Goal: Task Accomplishment & Management: Use online tool/utility

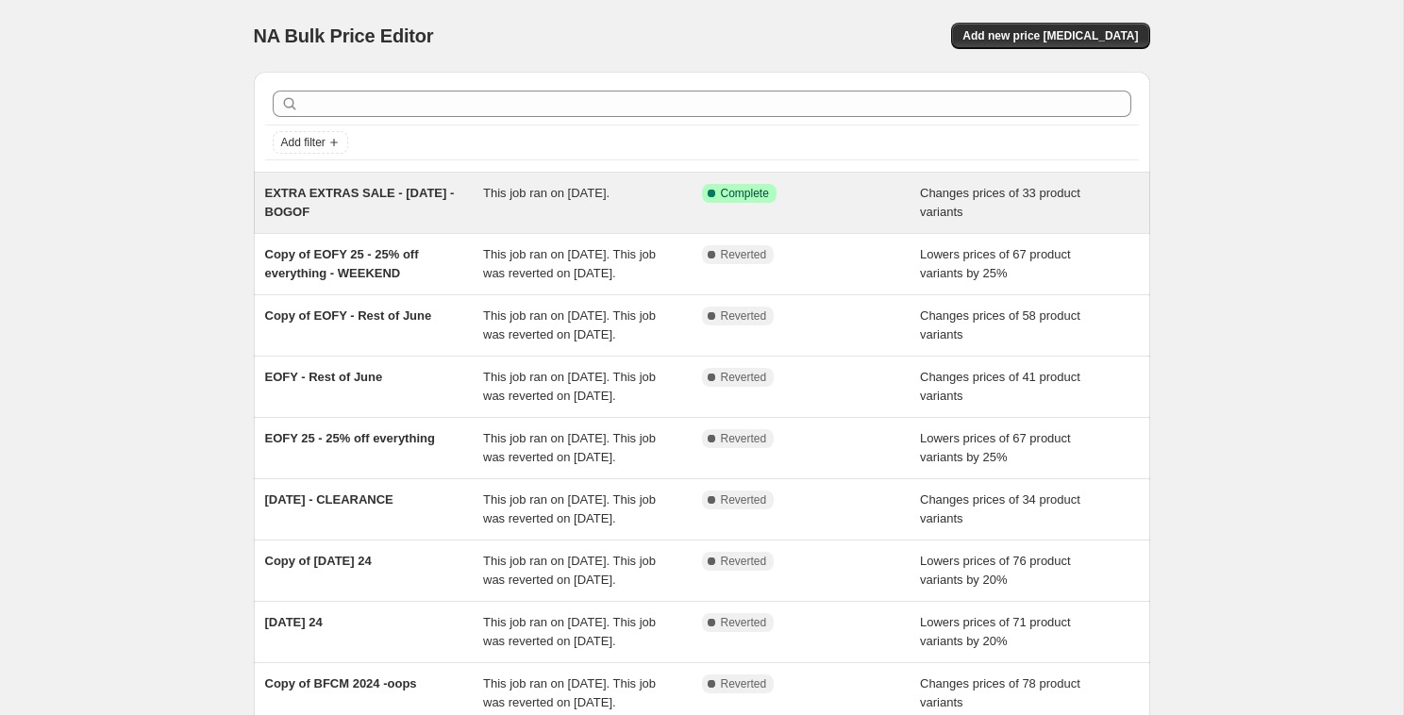
click at [401, 202] on div "EXTRA EXTRAS SALE - 14/08/25 - BOGOF" at bounding box center [374, 203] width 219 height 38
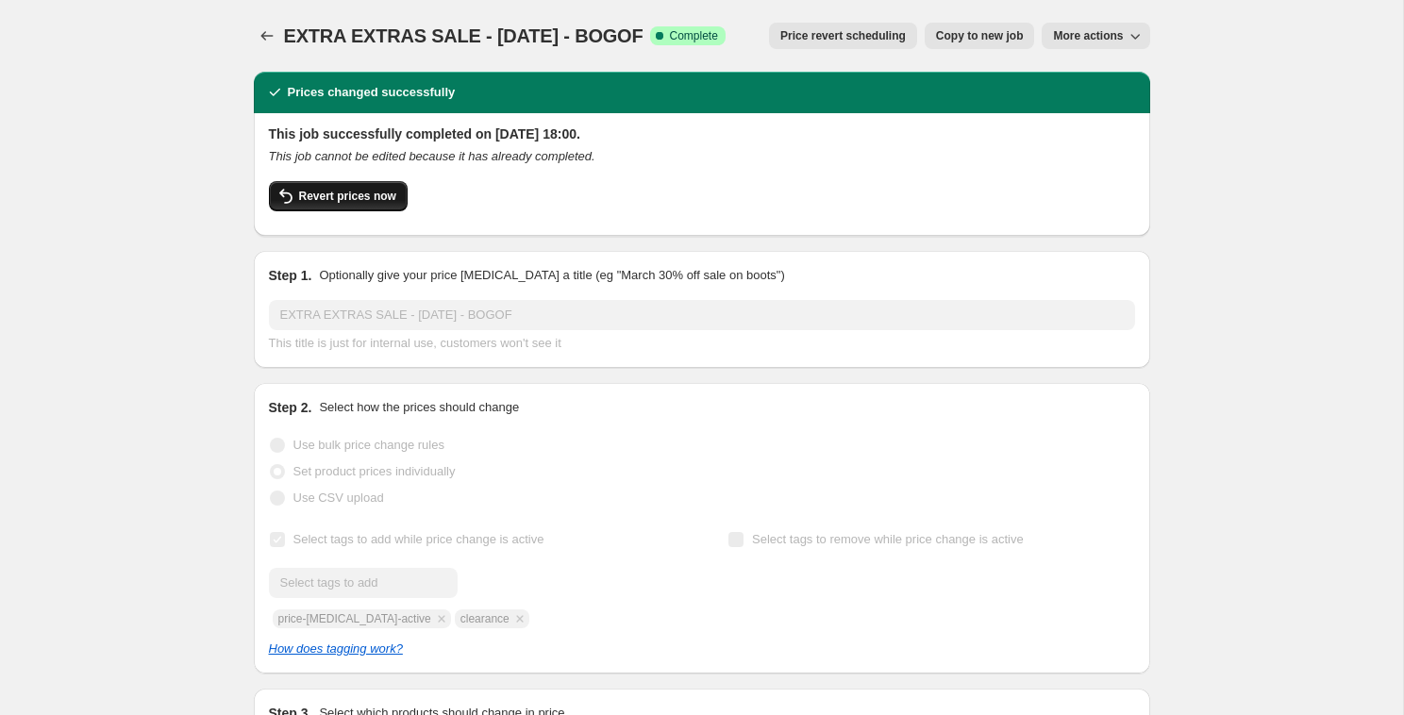
click at [376, 194] on span "Revert prices now" at bounding box center [347, 196] width 97 height 15
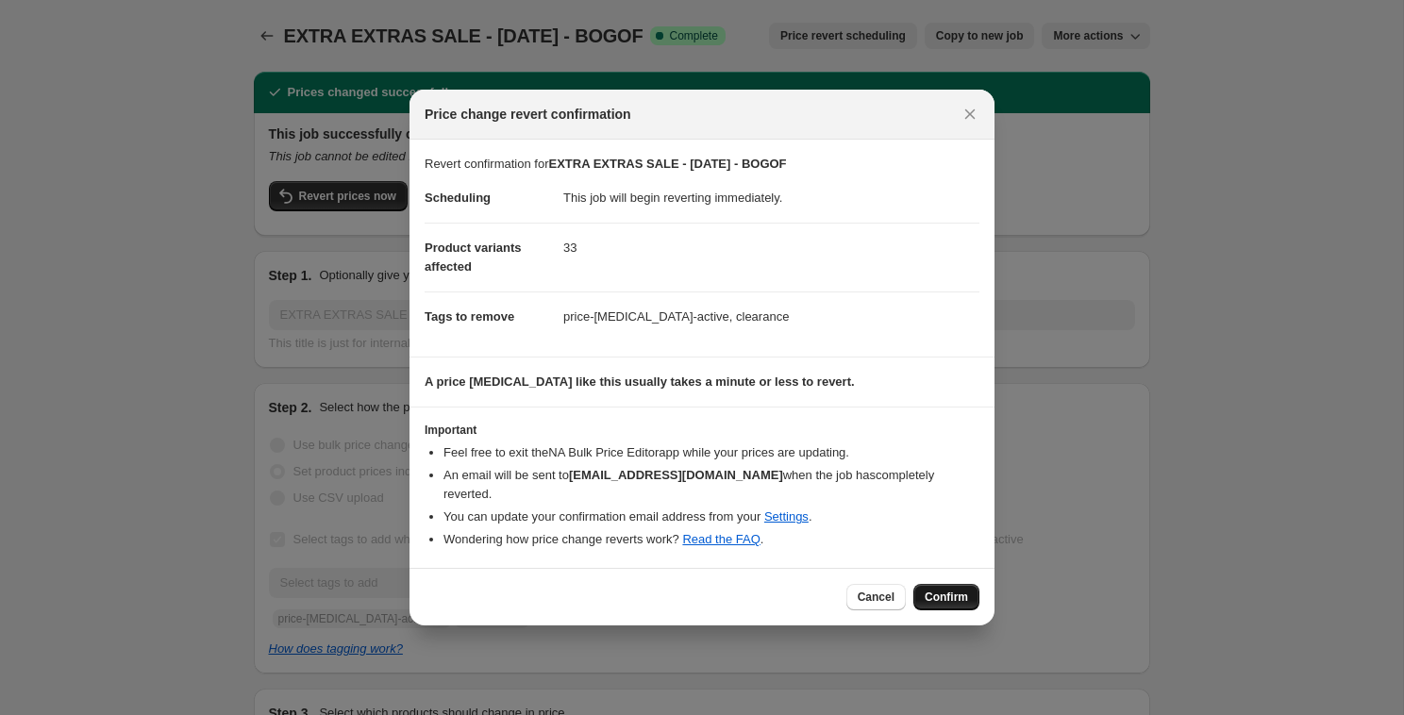
click at [941, 606] on button "Confirm" at bounding box center [946, 597] width 66 height 26
